Goal: Task Accomplishment & Management: Use online tool/utility

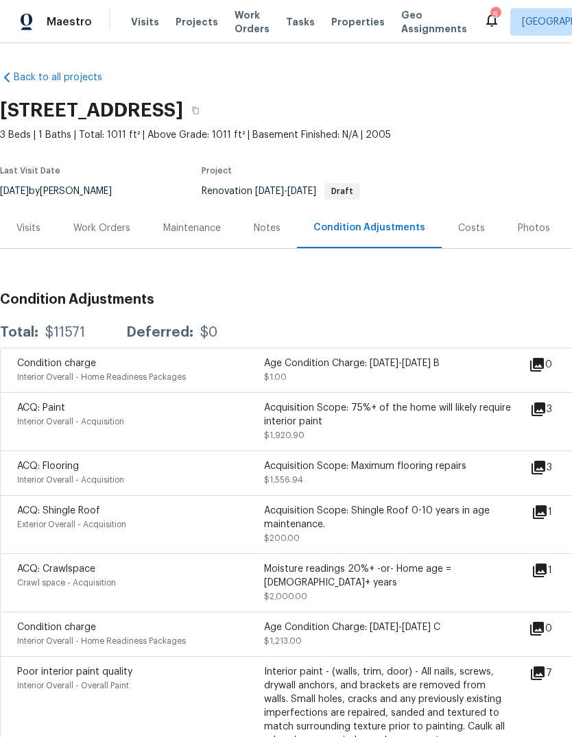
click at [332, 27] on span "Properties" at bounding box center [357, 22] width 53 height 14
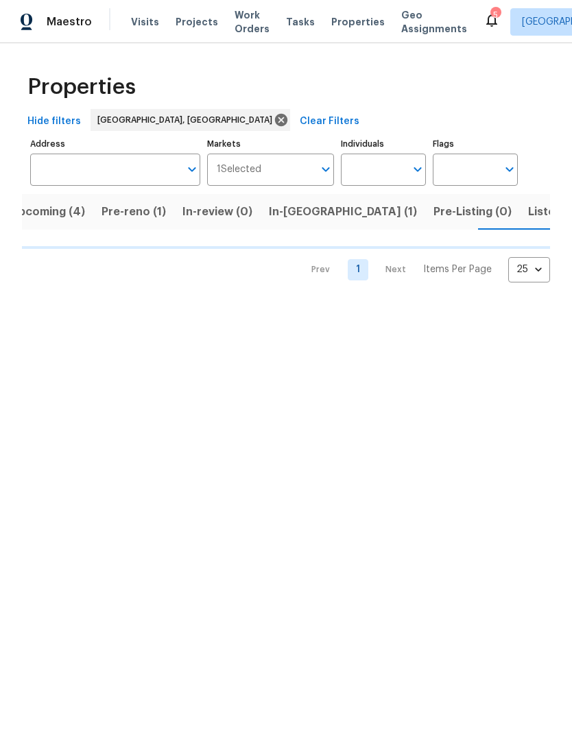
scroll to position [0, 21]
click at [136, 212] on span "Pre-reno (1)" at bounding box center [133, 211] width 64 height 19
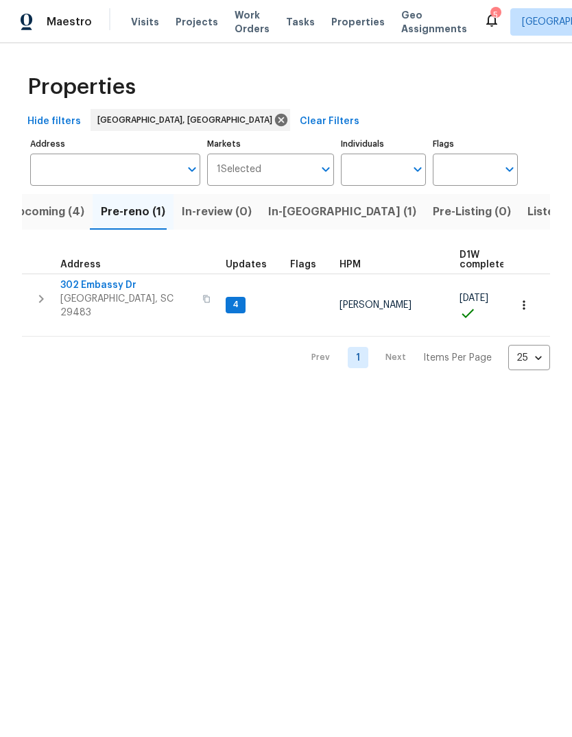
click at [109, 292] on span "302 Embassy Dr" at bounding box center [127, 285] width 134 height 14
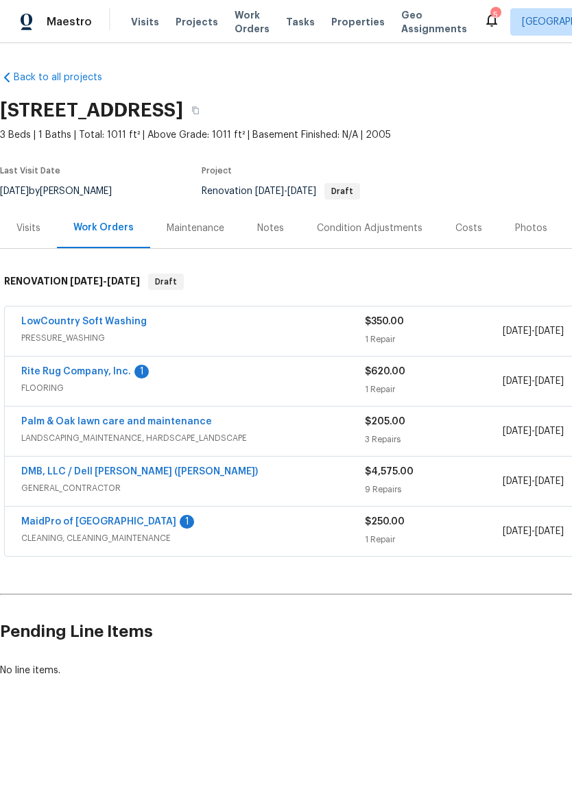
click at [110, 526] on link "MaidPro of Charleston" at bounding box center [98, 522] width 155 height 10
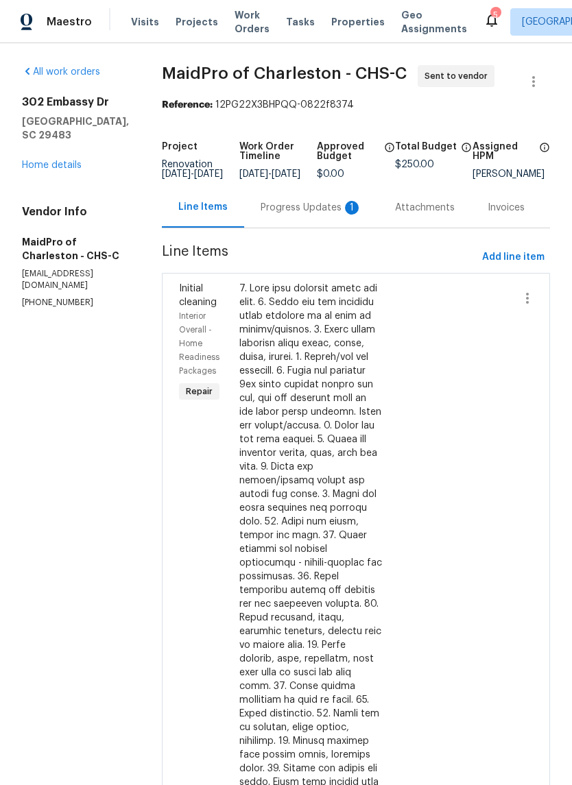
click at [294, 215] on div "Progress Updates 1" at bounding box center [310, 208] width 101 height 14
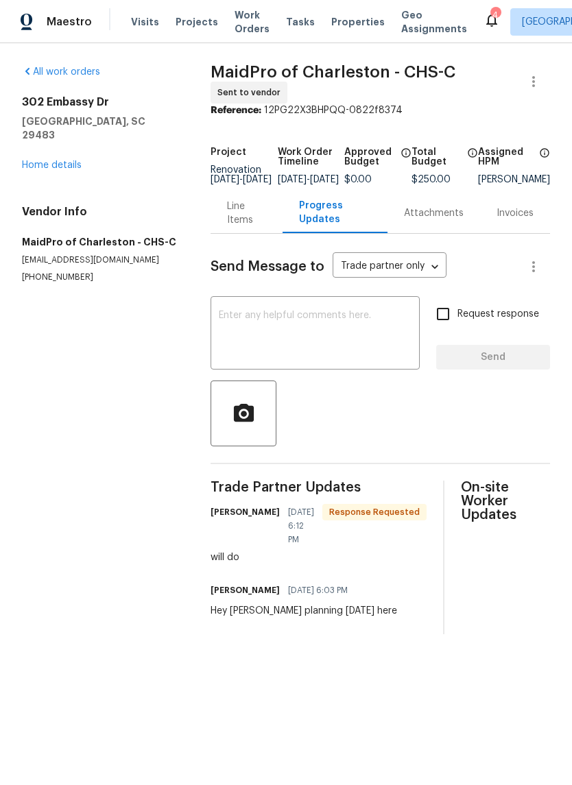
click at [66, 160] on link "Home details" at bounding box center [52, 165] width 60 height 10
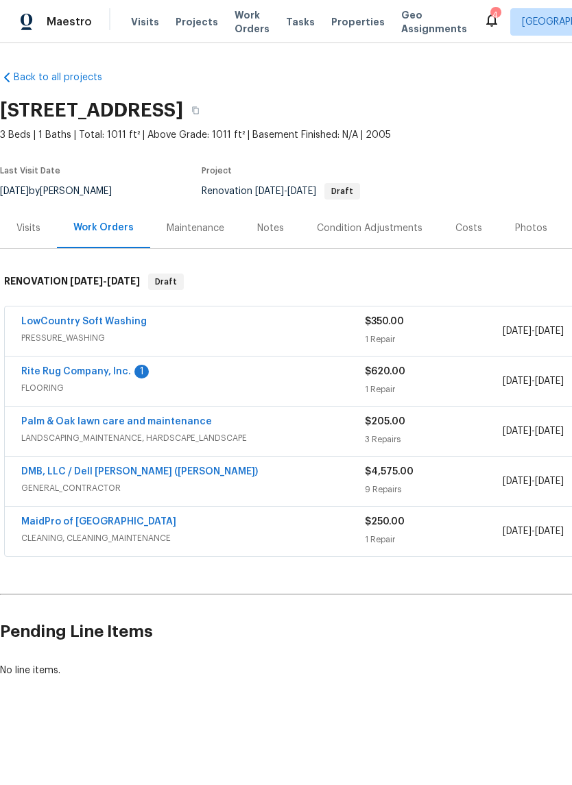
click at [106, 368] on link "Rite Rug Company, Inc." at bounding box center [76, 372] width 110 height 10
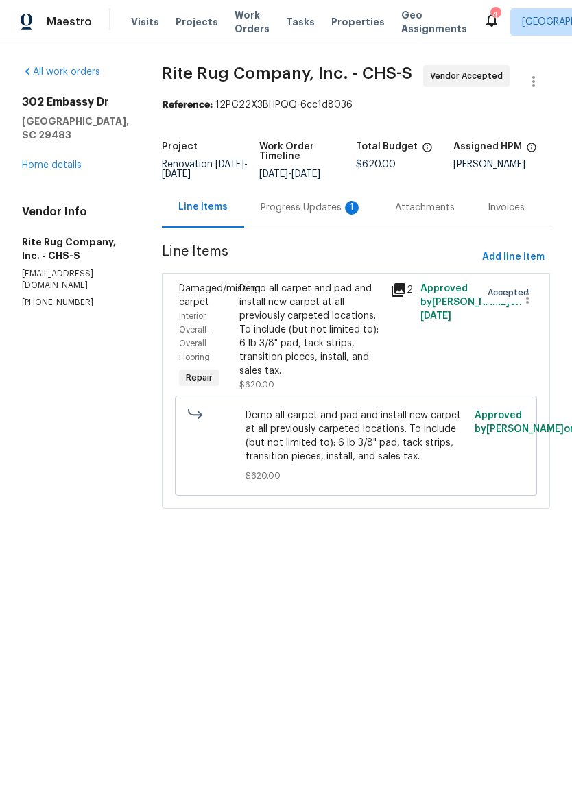
click at [315, 215] on div "Progress Updates 1" at bounding box center [310, 208] width 101 height 14
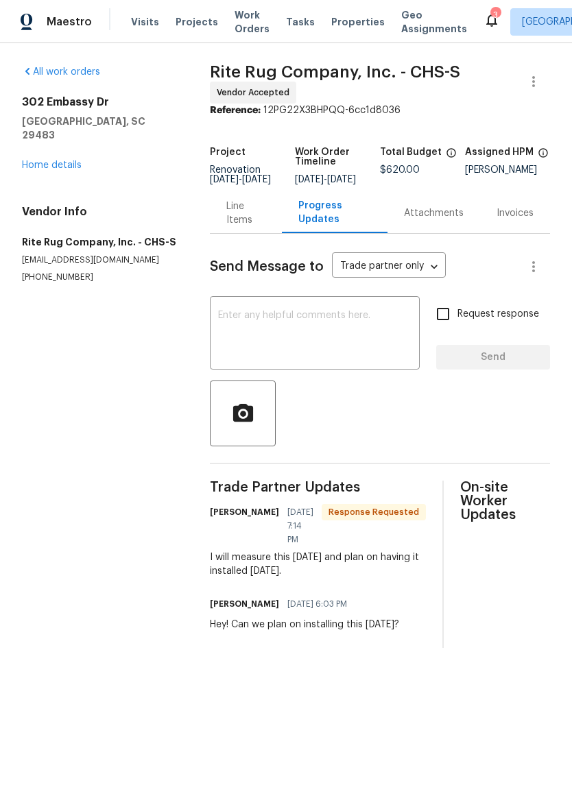
click at [343, 358] on textarea at bounding box center [314, 334] width 193 height 48
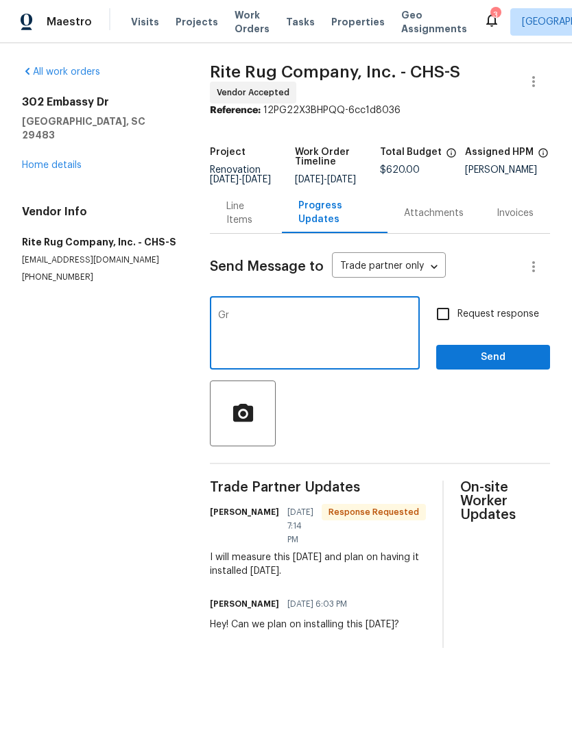
type textarea "G"
type textarea "👍🏼"
click at [501, 366] on span "Send" at bounding box center [493, 357] width 92 height 17
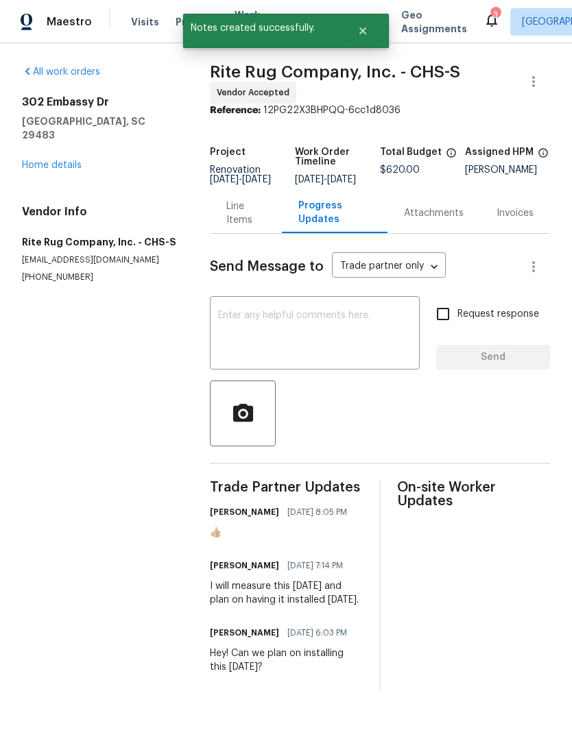
click at [19, 147] on div "All work orders 302 Embassy Dr Summerville, SC 29483 Home details Vendor Info R…" at bounding box center [286, 377] width 572 height 669
click at [28, 160] on link "Home details" at bounding box center [52, 165] width 60 height 10
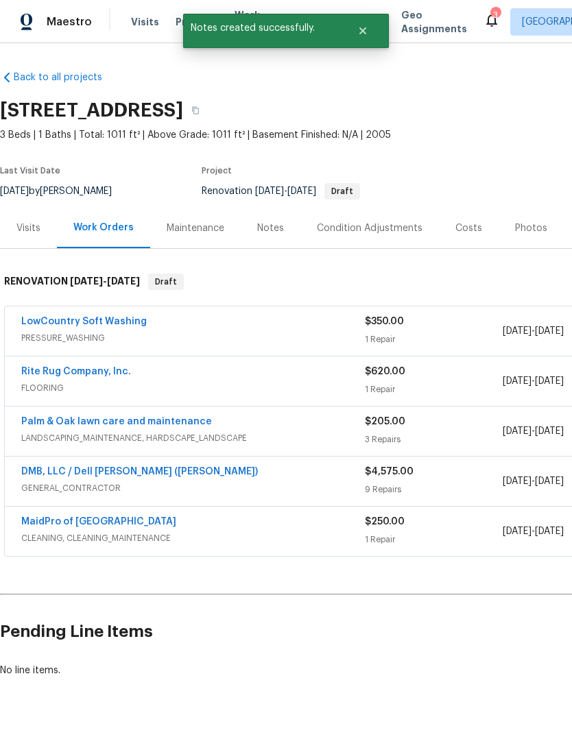
click at [57, 517] on link "MaidPro of Charleston" at bounding box center [98, 522] width 155 height 10
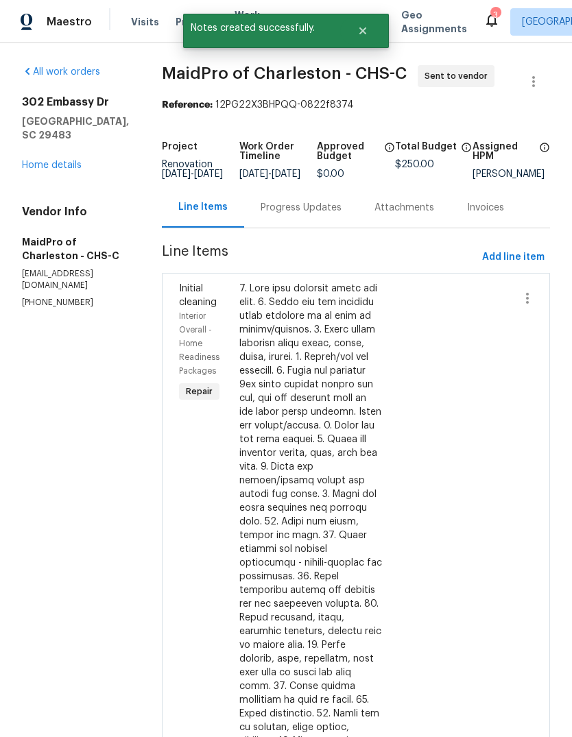
click at [249, 228] on div "Progress Updates" at bounding box center [301, 207] width 114 height 40
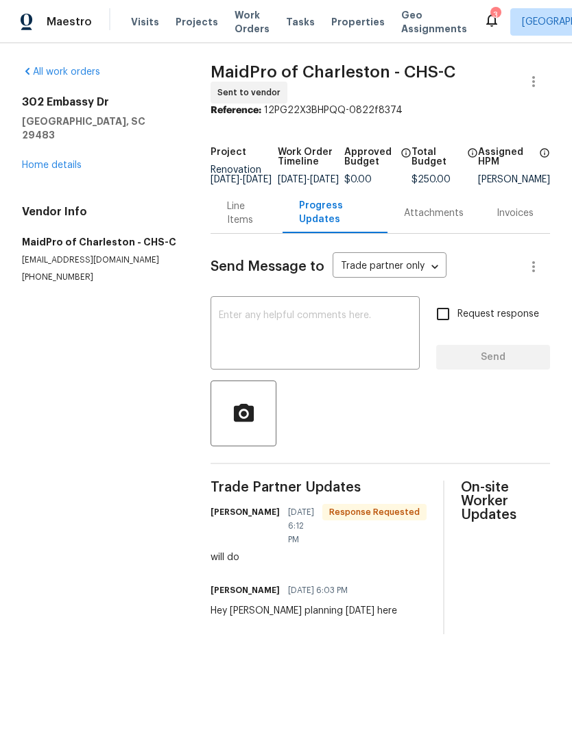
click at [367, 358] on textarea at bounding box center [315, 334] width 193 height 48
click at [52, 166] on div "All work orders 302 Embassy Dr Summerville, SC 29483 Home details Vendor Info M…" at bounding box center [100, 174] width 156 height 218
click at [11, 152] on div "All work orders 302 Embassy Dr Summerville, SC 29483 Home details Vendor Info M…" at bounding box center [286, 349] width 572 height 613
click at [38, 160] on link "Home details" at bounding box center [52, 165] width 60 height 10
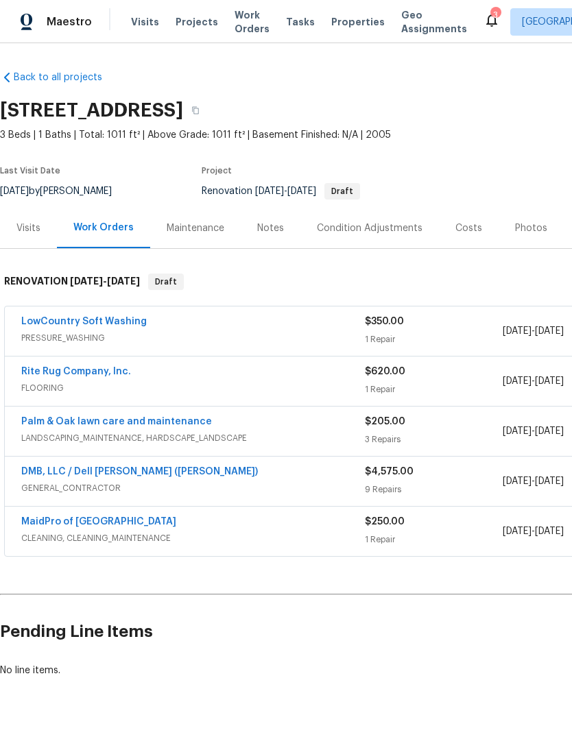
click at [180, 423] on link "Palm & Oak lawn care and maintenance" at bounding box center [116, 422] width 191 height 10
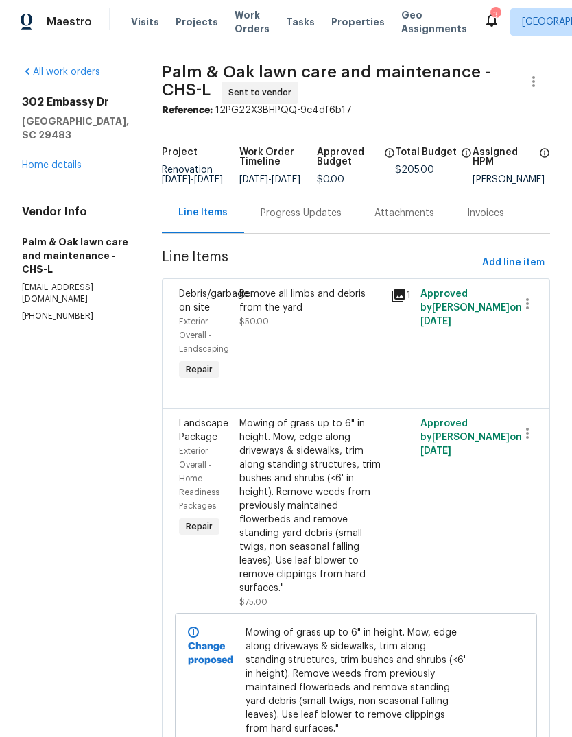
click at [60, 160] on link "Home details" at bounding box center [52, 165] width 60 height 10
